Goal: Task Accomplishment & Management: Manage account settings

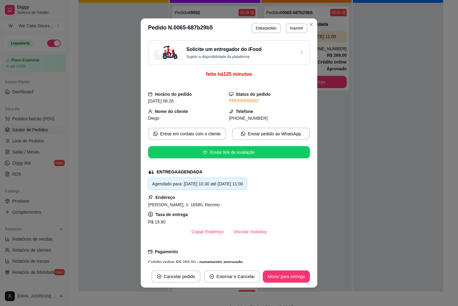
scroll to position [135, 0]
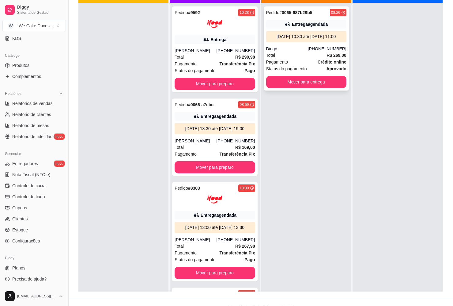
click at [287, 52] on div "Diego" at bounding box center [287, 49] width 42 height 6
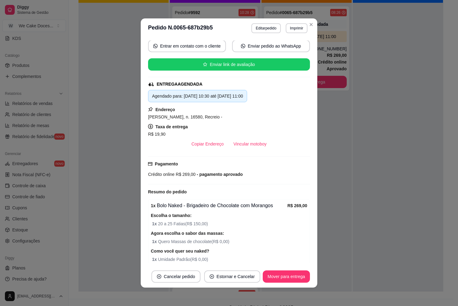
scroll to position [0, 0]
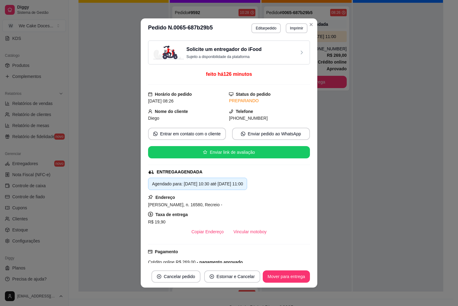
click at [241, 50] on h3 "Solicite um entregador do iFood" at bounding box center [223, 49] width 75 height 7
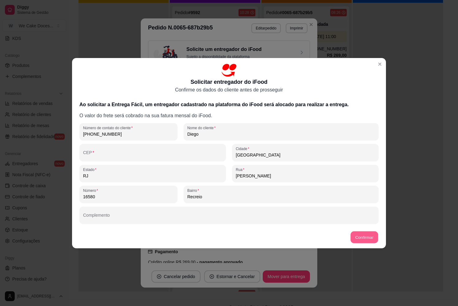
click at [358, 238] on button "Confirmar" at bounding box center [364, 237] width 28 height 12
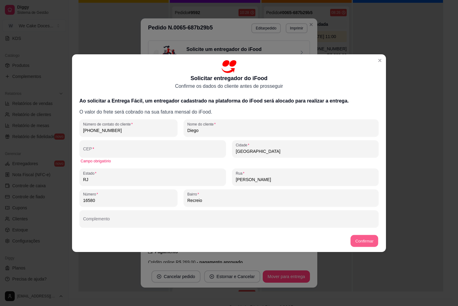
click at [358, 238] on button "Confirmar" at bounding box center [364, 240] width 28 height 12
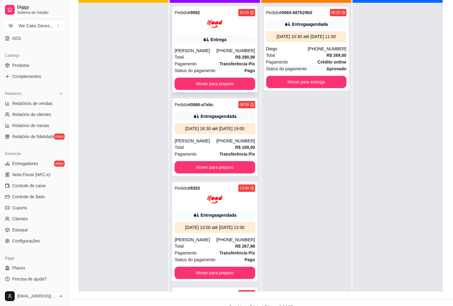
click at [195, 61] on span "Pagamento" at bounding box center [186, 63] width 22 height 7
click at [203, 131] on div "[DATE] 18:30 até [DATE] 19:00" at bounding box center [214, 128] width 75 height 6
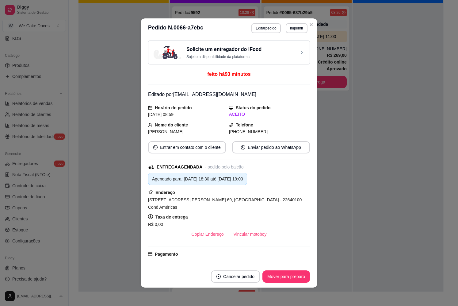
drag, startPoint x: 302, startPoint y: 210, endPoint x: 388, endPoint y: 186, distance: 89.7
click at [388, 186] on div "**********" at bounding box center [229, 153] width 458 height 306
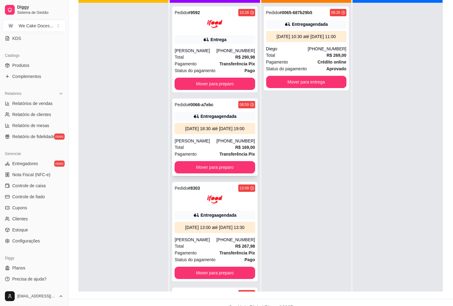
click at [222, 131] on div "[DATE] 18:30 até [DATE] 19:00" at bounding box center [214, 128] width 75 height 6
click at [227, 227] on div "Pedido # 8303 13:09 Entrega agendada [DATE] 13:00 até [DATE] 13:30 [PERSON_NAME…" at bounding box center [214, 231] width 85 height 99
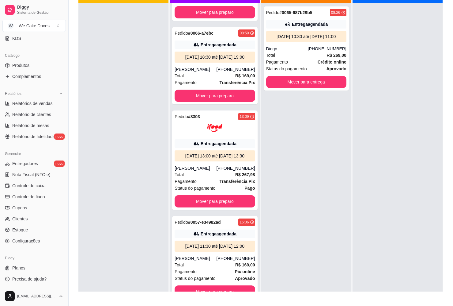
scroll to position [90, 0]
click at [220, 248] on div "[DATE] 11:30 até [DATE] 12:00" at bounding box center [214, 246] width 75 height 6
click at [98, 122] on div at bounding box center [123, 156] width 90 height 306
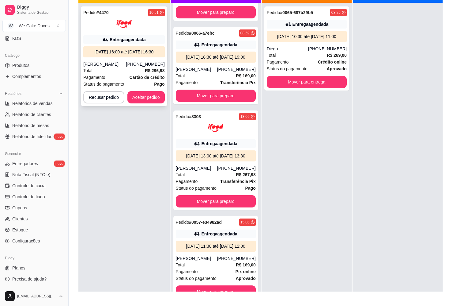
click at [144, 47] on div "[DATE] 16:00 até [DATE] 16:30" at bounding box center [124, 51] width 82 height 11
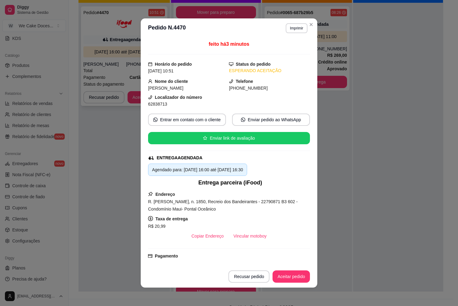
click at [144, 47] on div "feito há 3 minutos Horário do pedido [DATE] 10:51 Status do pedido ESPERANDO AC…" at bounding box center [229, 151] width 177 height 227
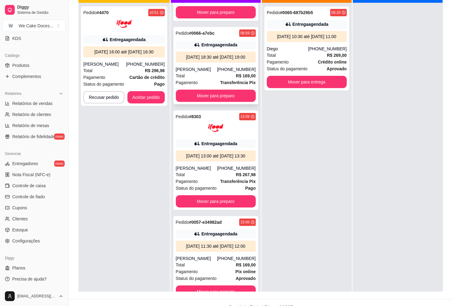
drag, startPoint x: 131, startPoint y: 112, endPoint x: 207, endPoint y: 46, distance: 101.0
click at [207, 54] on div "[DATE] 18:30 até [DATE] 19:00" at bounding box center [215, 57] width 75 height 6
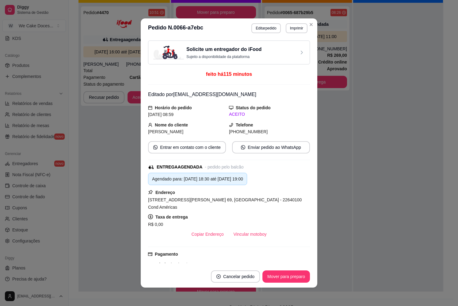
click at [213, 56] on p "Sujeito a disponibilidade da plataforma" at bounding box center [223, 56] width 75 height 5
click at [270, 42] on div "Solicite um entregador do iFood Sujeito a disponibilidade da plataforma" at bounding box center [229, 52] width 162 height 24
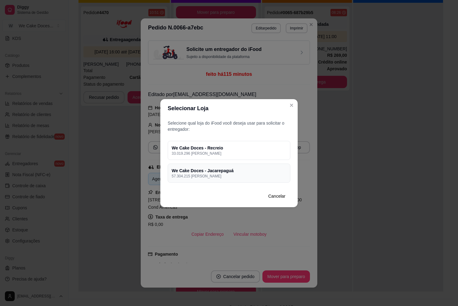
click at [219, 171] on h4 "We Cake Doces - Jacarepaguá" at bounding box center [229, 170] width 115 height 6
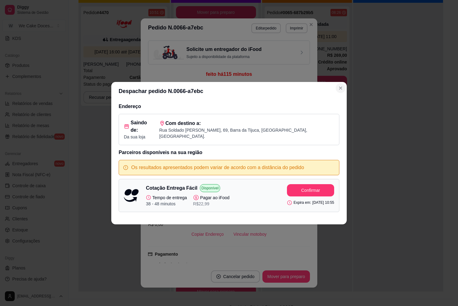
click at [342, 90] on icon "Close" at bounding box center [340, 88] width 5 height 5
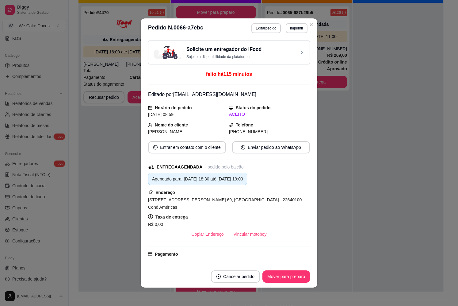
click at [273, 50] on div "Solicite um entregador do iFood Sujeito a disponibilidade da plataforma" at bounding box center [228, 52] width 151 height 13
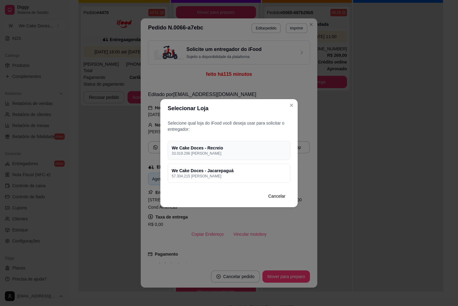
click at [245, 142] on div "We Cake Doces - Recreio 33.019.296 [PERSON_NAME]" at bounding box center [229, 150] width 123 height 19
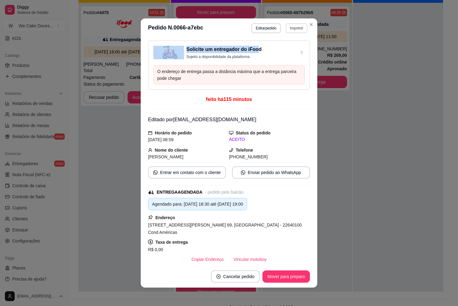
drag, startPoint x: 252, startPoint y: 40, endPoint x: 289, endPoint y: 29, distance: 38.5
click at [289, 29] on section "**********" at bounding box center [229, 152] width 177 height 269
click at [289, 29] on button "Imprimir" at bounding box center [297, 28] width 22 height 10
click at [285, 66] on body "Diggy Sistema de Gestão W We Cake Doces ... Loja aberta Plano Essencial até 03/…" at bounding box center [226, 70] width 453 height 306
click at [285, 66] on button "IMPRESSORA" at bounding box center [283, 62] width 43 height 10
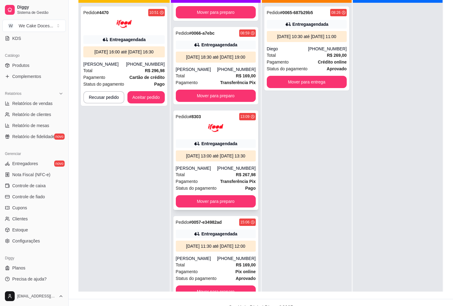
click at [207, 153] on div "[DATE] 13:00 até [DATE] 13:30" at bounding box center [215, 156] width 75 height 6
click at [212, 230] on div "Entrega agendada" at bounding box center [219, 233] width 36 height 6
click at [204, 249] on div "[DATE] 11:30 até [DATE] 12:00" at bounding box center [216, 245] width 80 height 11
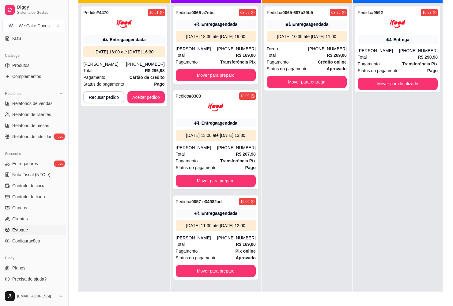
scroll to position [93, 0]
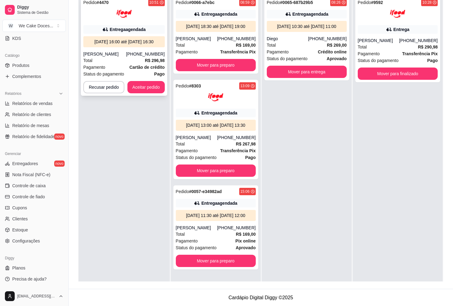
click at [115, 44] on div "[DATE] 16:00 até [DATE] 16:30" at bounding box center [124, 42] width 77 height 6
click at [212, 27] on div "[DATE] 18:30 até [DATE] 19:00" at bounding box center [215, 26] width 75 height 6
click at [207, 125] on div "Pedido # 8303 13:09 Entrega agendada [DATE] 13:00 até [DATE] 13:30 [PERSON_NAME…" at bounding box center [215, 129] width 85 height 99
click at [121, 135] on div "Pedido # 4470 10:51 Entrega agendada [DATE] 16:00 até [DATE] 16:30 [PERSON_NAME…" at bounding box center [123, 146] width 91 height 306
click at [223, 218] on div "[DATE] 11:30 até [DATE] 12:00" at bounding box center [215, 215] width 75 height 6
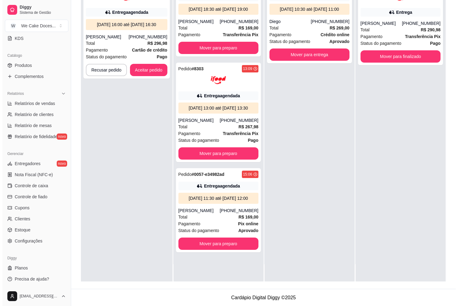
scroll to position [0, 0]
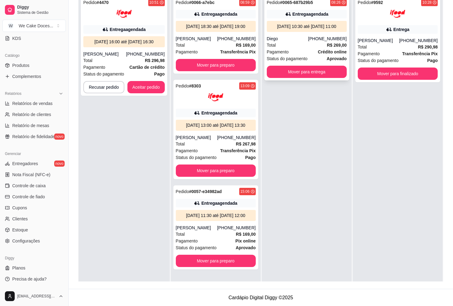
click at [330, 7] on div "Pedido # 0065-687b29b5 08:26 Entrega agendada [DATE] 10:30 até [DATE] 11:00 Die…" at bounding box center [306, 38] width 85 height 84
click at [392, 36] on div "Pedido # 9592 10:28 Entrega [PERSON_NAME] [PHONE_NUMBER] Total R$ 290,98 Pagame…" at bounding box center [397, 39] width 85 height 86
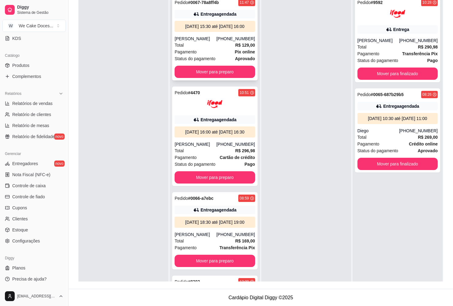
drag, startPoint x: 218, startPoint y: 33, endPoint x: 185, endPoint y: 36, distance: 32.4
drag, startPoint x: 185, startPoint y: 36, endPoint x: 198, endPoint y: 6, distance: 33.4
click at [198, 6] on div "Pedido # 0067-78a8ff4b" at bounding box center [197, 2] width 44 height 7
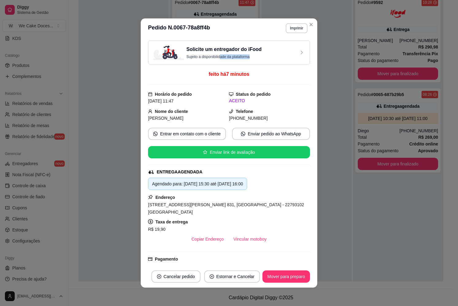
drag, startPoint x: 218, startPoint y: 64, endPoint x: 158, endPoint y: 82, distance: 62.0
click at [158, 82] on div "Solicite um entregador do iFood Sujeito a disponibilidade da plataforma feito h…" at bounding box center [229, 151] width 162 height 222
click at [257, 51] on div "Solicite um entregador do iFood Sujeito a disponibilidade da plataforma" at bounding box center [228, 52] width 151 height 13
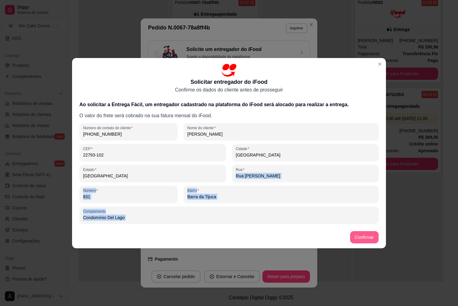
drag, startPoint x: 291, startPoint y: 164, endPoint x: 360, endPoint y: 236, distance: 99.5
click at [360, 236] on section "Solicitar entregador do iFood Confirme os dados do cliente antes de prosseguir …" at bounding box center [229, 153] width 314 height 190
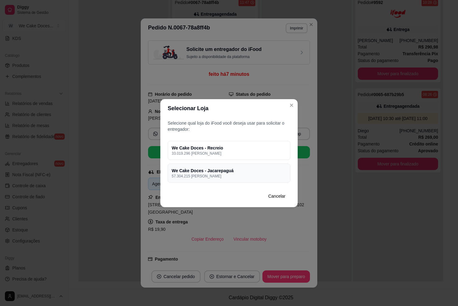
click at [238, 174] on p "57.304.215 [PERSON_NAME]" at bounding box center [229, 175] width 115 height 5
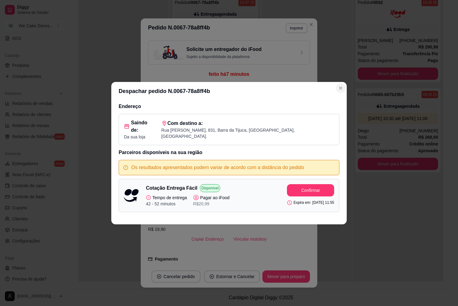
click at [342, 90] on icon "Close" at bounding box center [340, 88] width 5 height 5
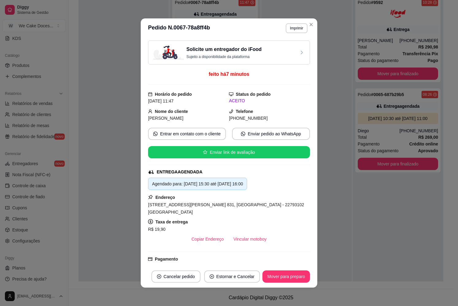
click at [286, 54] on div "Solicite um entregador do iFood Sujeito a disponibilidade da plataforma" at bounding box center [228, 52] width 151 height 13
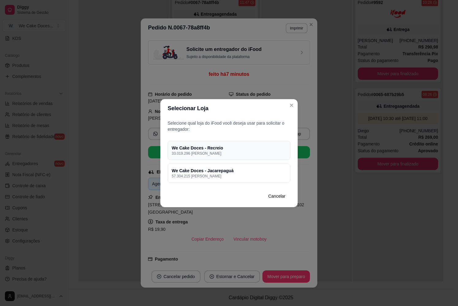
click at [247, 152] on p "33.019.296 [PERSON_NAME]" at bounding box center [229, 153] width 115 height 5
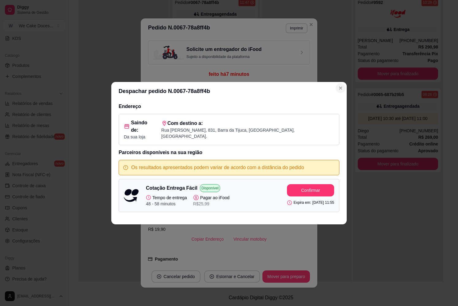
click at [337, 92] on button "Close" at bounding box center [341, 88] width 10 height 10
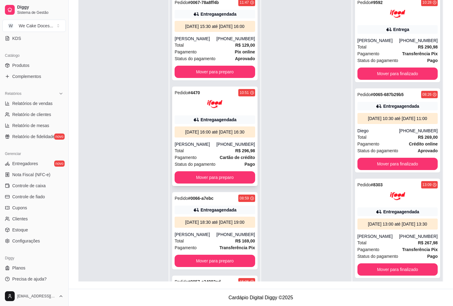
click at [228, 135] on div "[DATE] 16:00 até [DATE] 16:30" at bounding box center [214, 132] width 75 height 6
click at [204, 228] on div "Pedido # 0066-a7ebc 08:59 Entrega agendada [DATE] 18:30 até [DATE] 19:00 [PERSO…" at bounding box center [214, 230] width 85 height 77
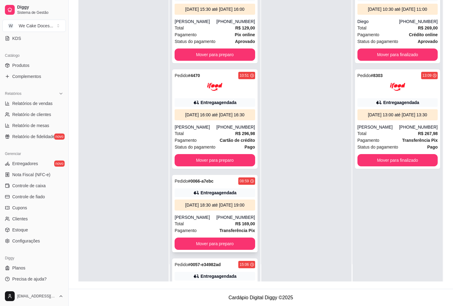
click at [215, 210] on div "[DATE] 18:30 até [DATE] 19:00" at bounding box center [215, 204] width 80 height 11
click at [213, 15] on div "[DATE] 15:30 até [DATE] 16:00" at bounding box center [215, 9] width 80 height 11
click at [222, 94] on div at bounding box center [215, 86] width 80 height 15
click at [200, 31] on div "Total R$ 129,00" at bounding box center [215, 28] width 80 height 7
click at [214, 105] on div "Entrega agendada" at bounding box center [215, 102] width 80 height 9
